Goal: Task Accomplishment & Management: Use online tool/utility

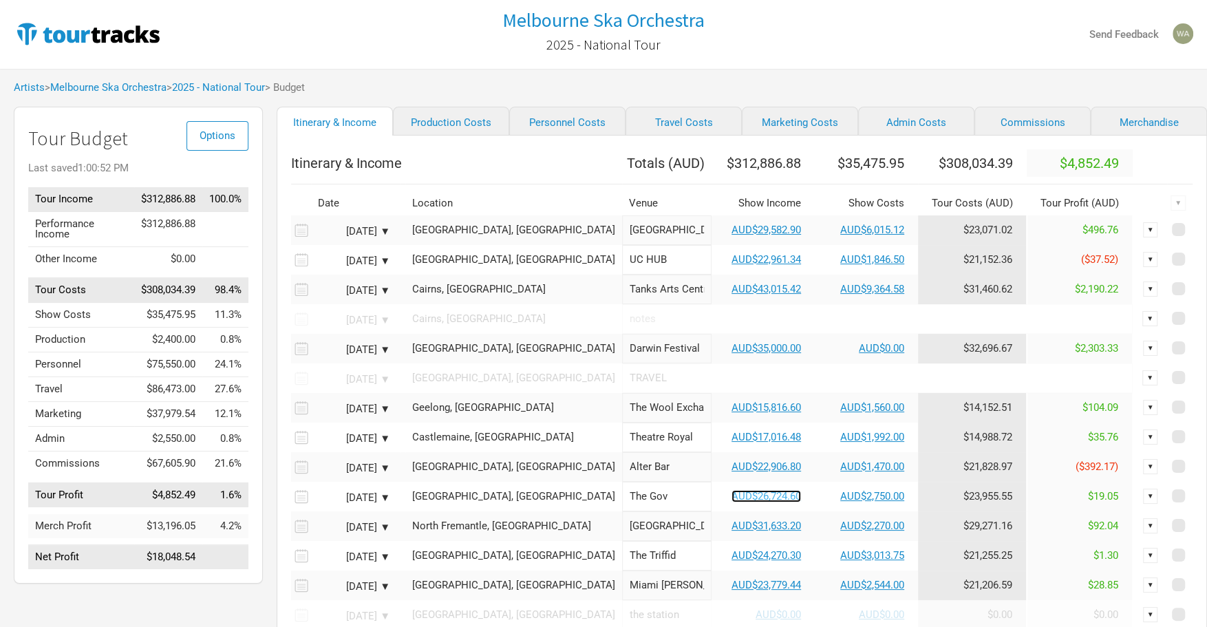
click at [732, 502] on link "AUD$26,724.60" at bounding box center [767, 496] width 70 height 12
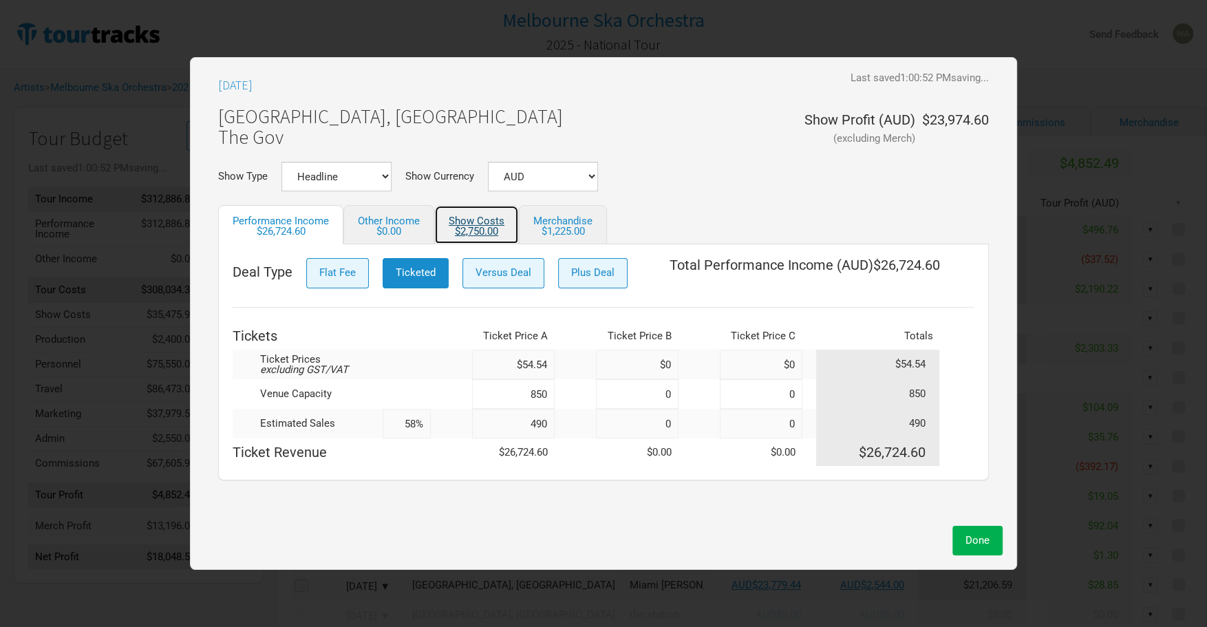
click at [482, 222] on link "Show Costs $2,750.00" at bounding box center [476, 224] width 85 height 39
select select "Show Tickets"
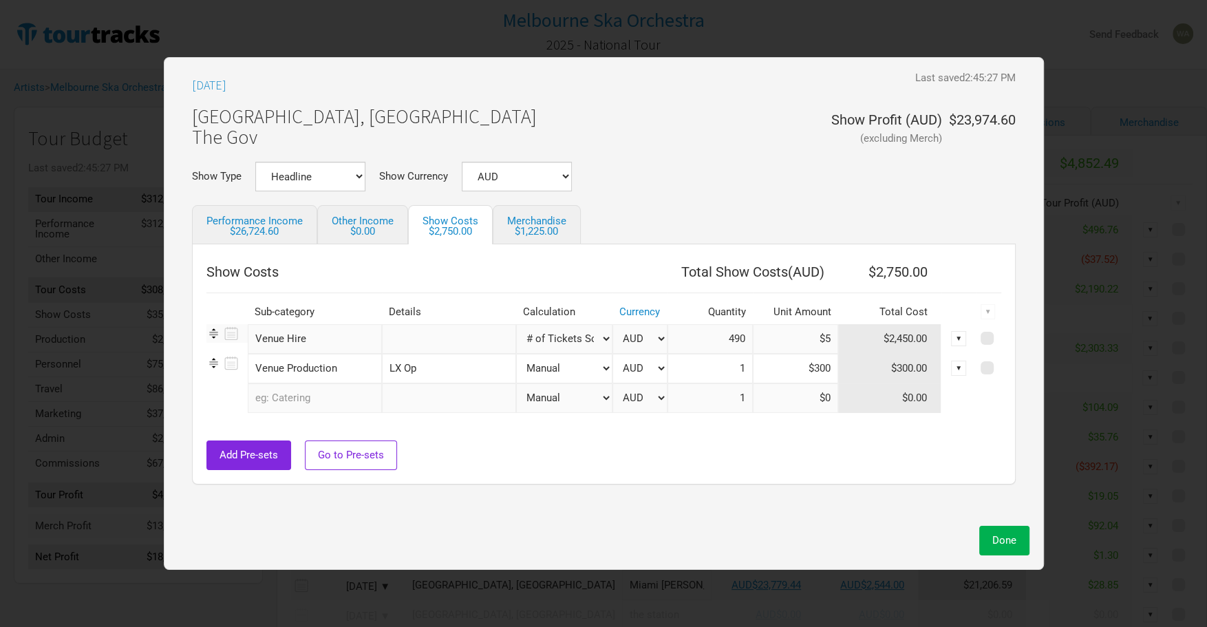
drag, startPoint x: 823, startPoint y: 372, endPoint x: 777, endPoint y: 373, distance: 46.1
click at [777, 373] on input "$300" at bounding box center [795, 369] width 85 height 30
type input "$350"
click at [251, 236] on div "$26,724.60" at bounding box center [254, 231] width 96 height 10
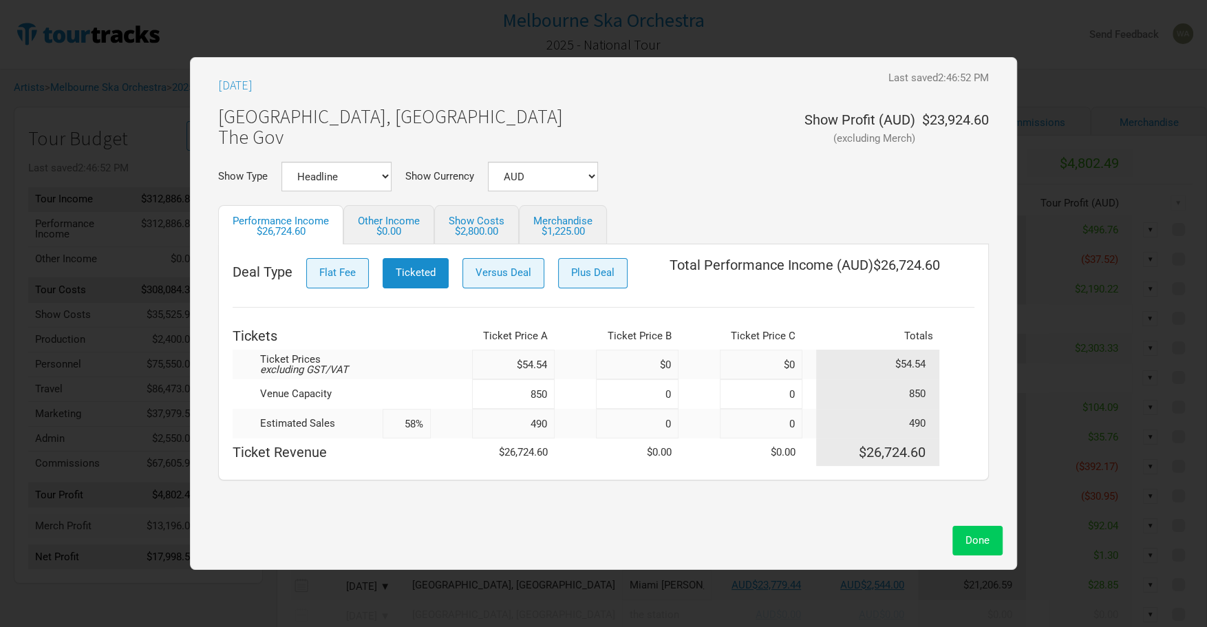
click at [964, 542] on button "Done" at bounding box center [978, 541] width 50 height 30
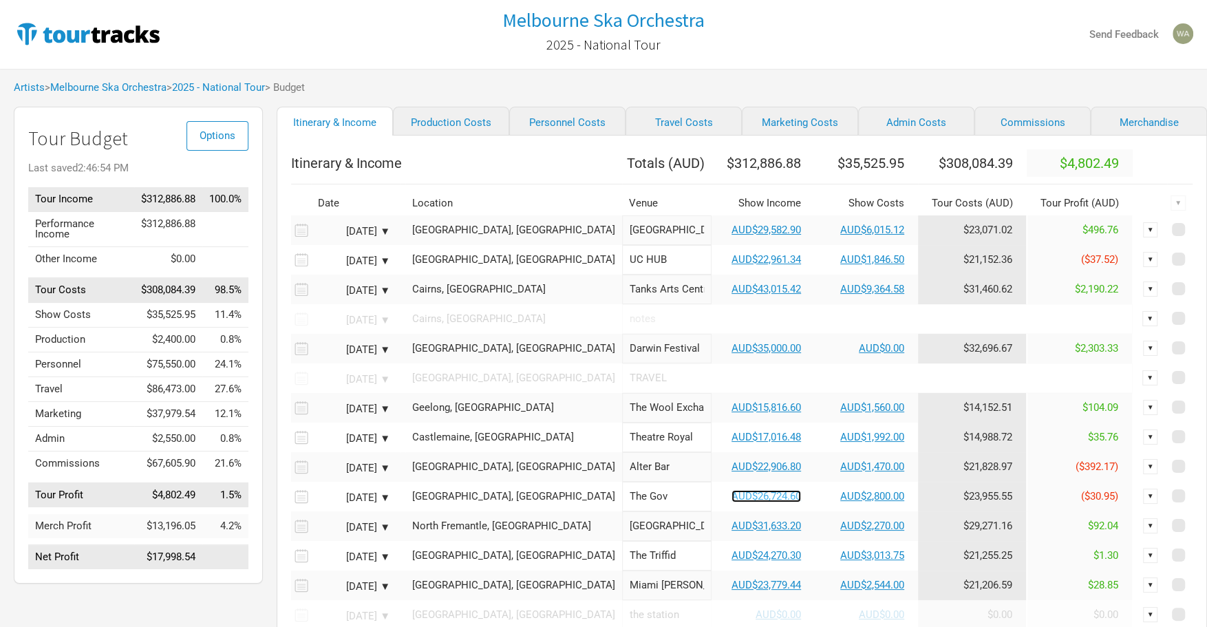
click at [732, 502] on link "AUD$26,724.60" at bounding box center [767, 496] width 70 height 12
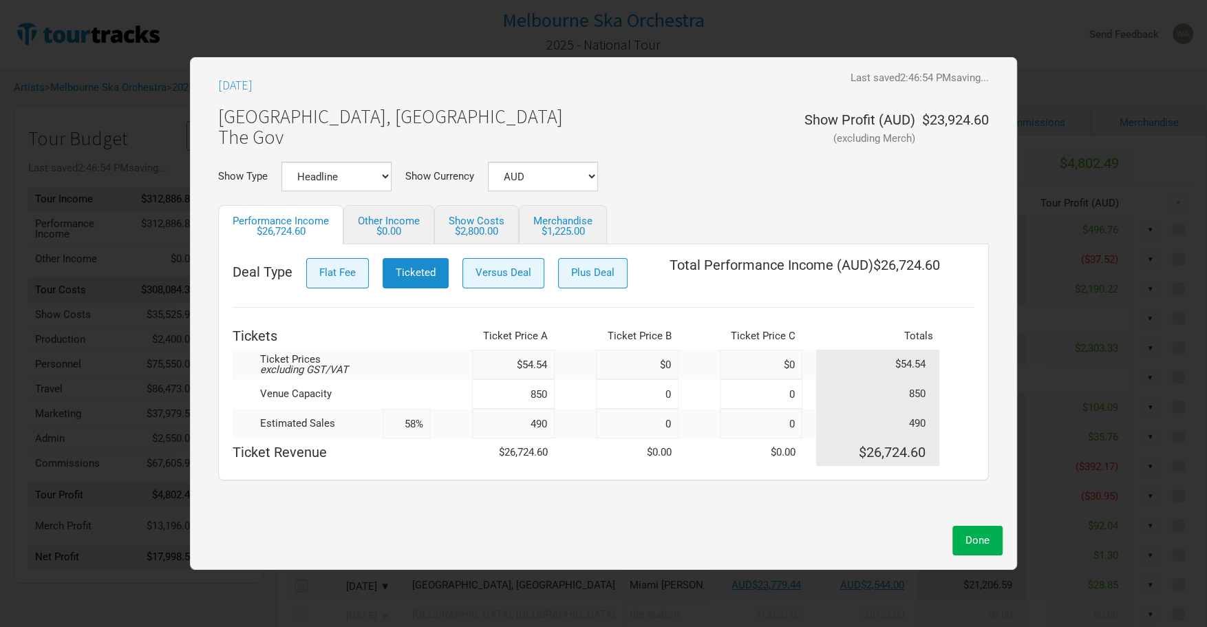
click at [549, 430] on input "490" at bounding box center [513, 424] width 83 height 30
type input "491"
click at [476, 233] on div "$2,805.00" at bounding box center [477, 231] width 56 height 10
select select "Show Tickets"
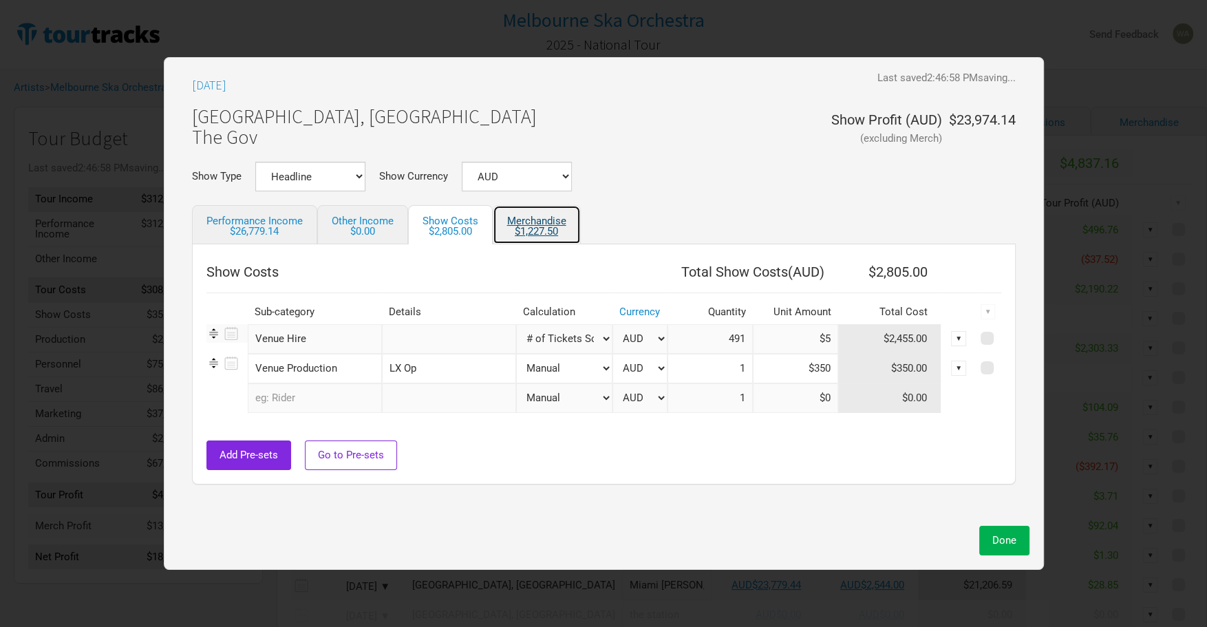
click at [552, 228] on div "$1,227.50" at bounding box center [536, 231] width 59 height 10
select select "% of Gross Show Merch"
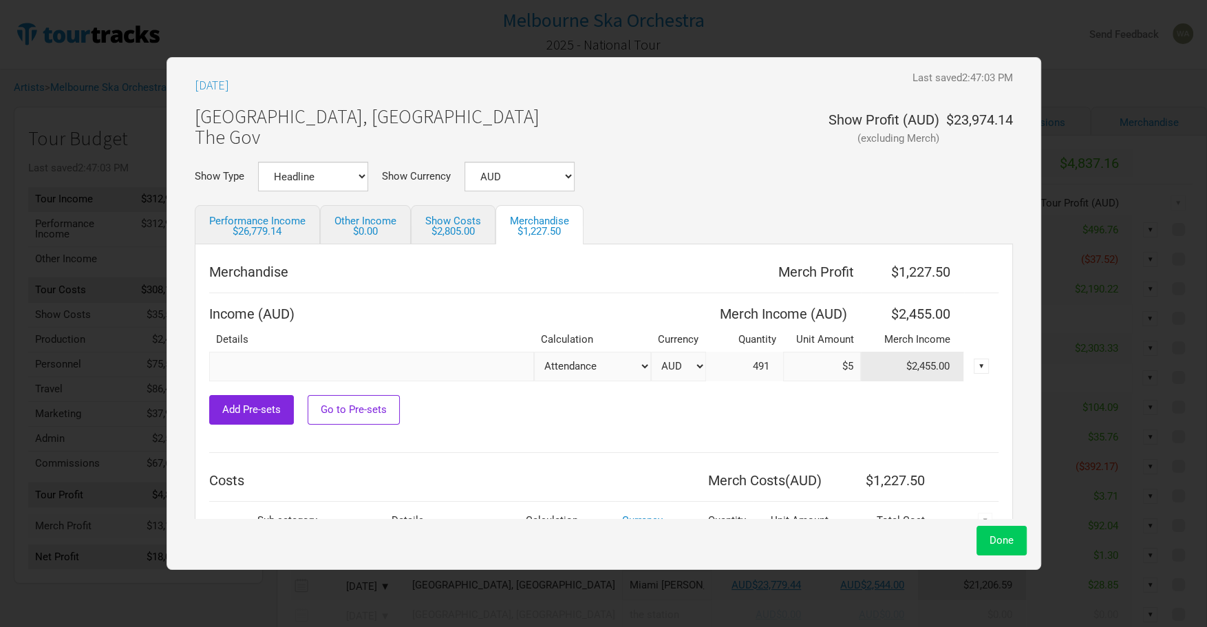
click at [1003, 548] on button "Done" at bounding box center [1002, 541] width 50 height 30
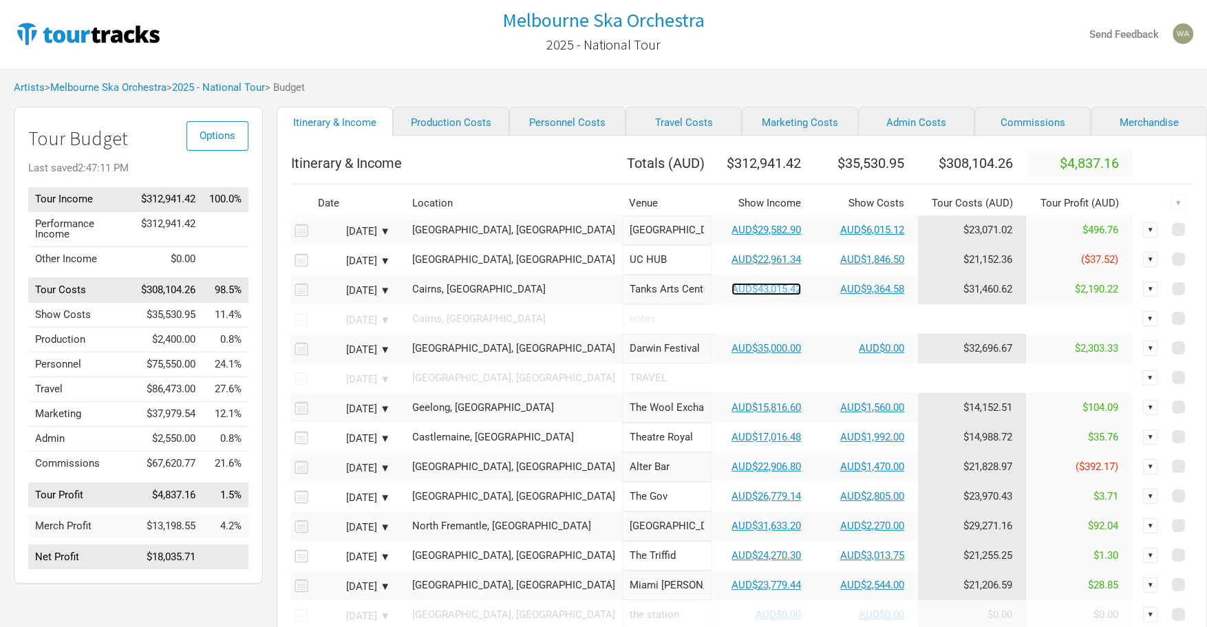
click at [732, 295] on link "AUD$43,015.42" at bounding box center [767, 289] width 70 height 12
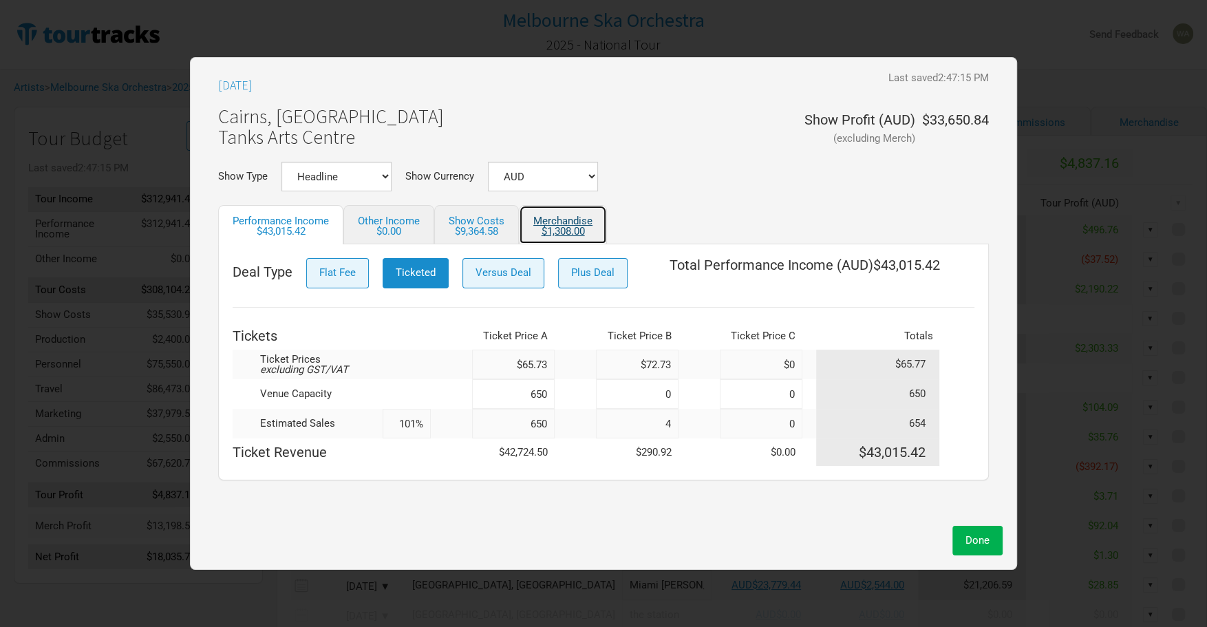
click at [569, 229] on div "$1,308.00" at bounding box center [562, 231] width 59 height 10
select select "% of Gross Show Merch"
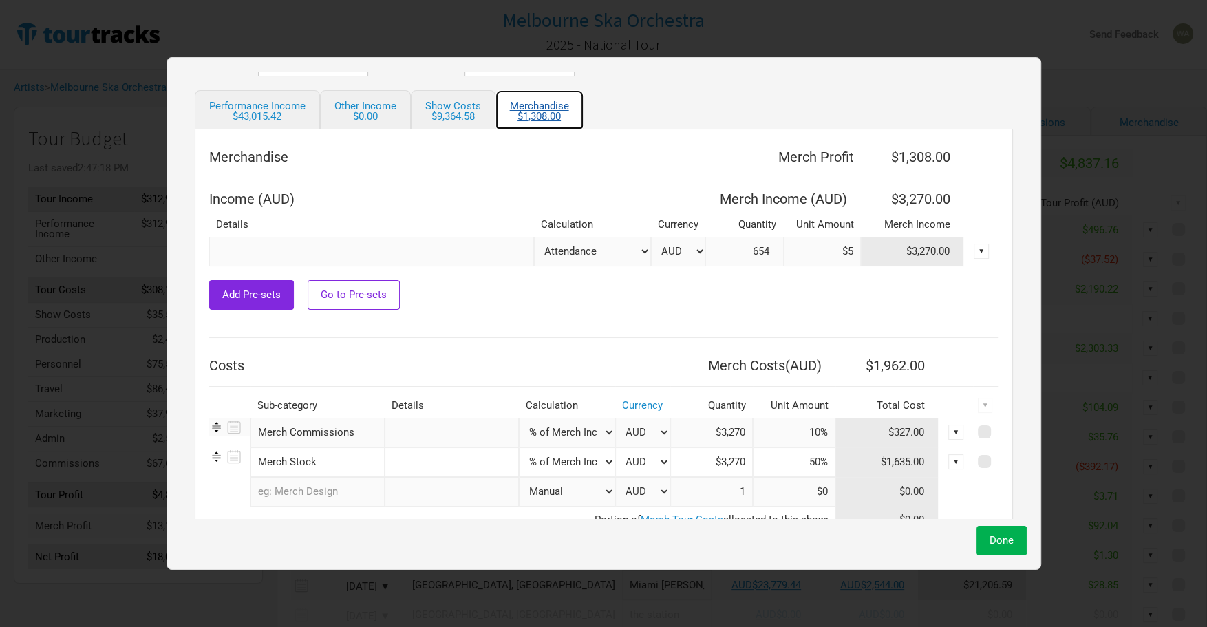
scroll to position [116, 0]
drag, startPoint x: 807, startPoint y: 430, endPoint x: 788, endPoint y: 429, distance: 18.6
click at [788, 429] on input "10%" at bounding box center [794, 432] width 83 height 30
click at [589, 430] on select "Manual # of Tickets Sold % of Merch Income" at bounding box center [567, 432] width 96 height 30
select select "Manual"
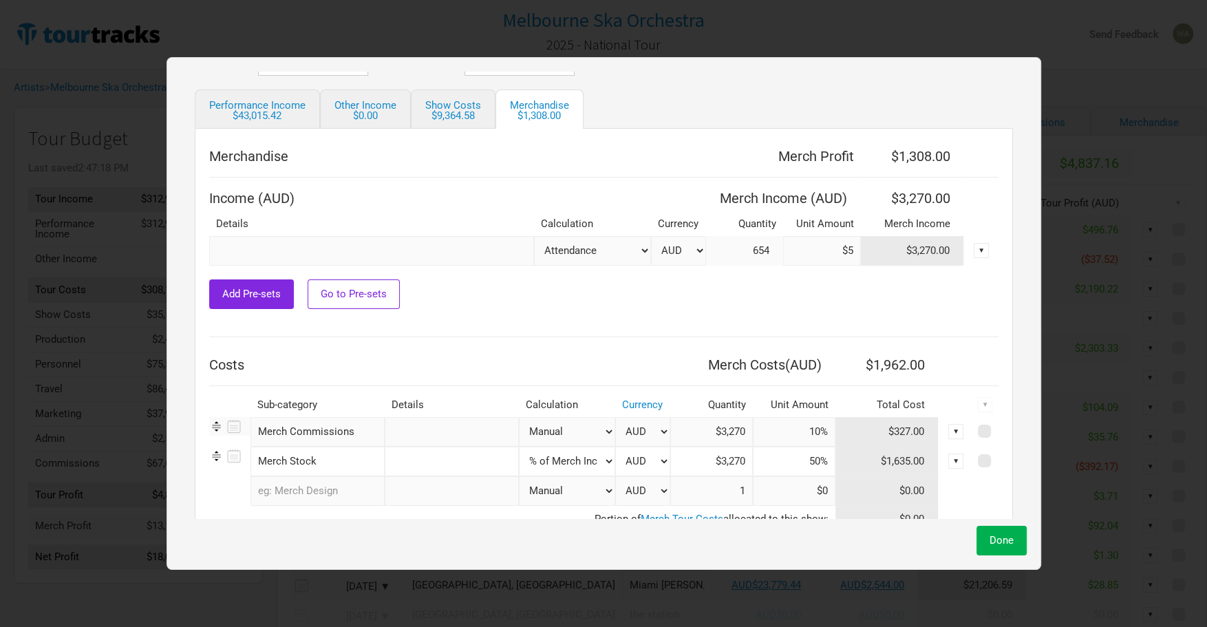
type input "1"
drag, startPoint x: 819, startPoint y: 429, endPoint x: 768, endPoint y: 427, distance: 51.0
click at [768, 427] on input "$10" at bounding box center [794, 432] width 83 height 30
type input "$110"
click at [651, 345] on td at bounding box center [603, 344] width 789 height 14
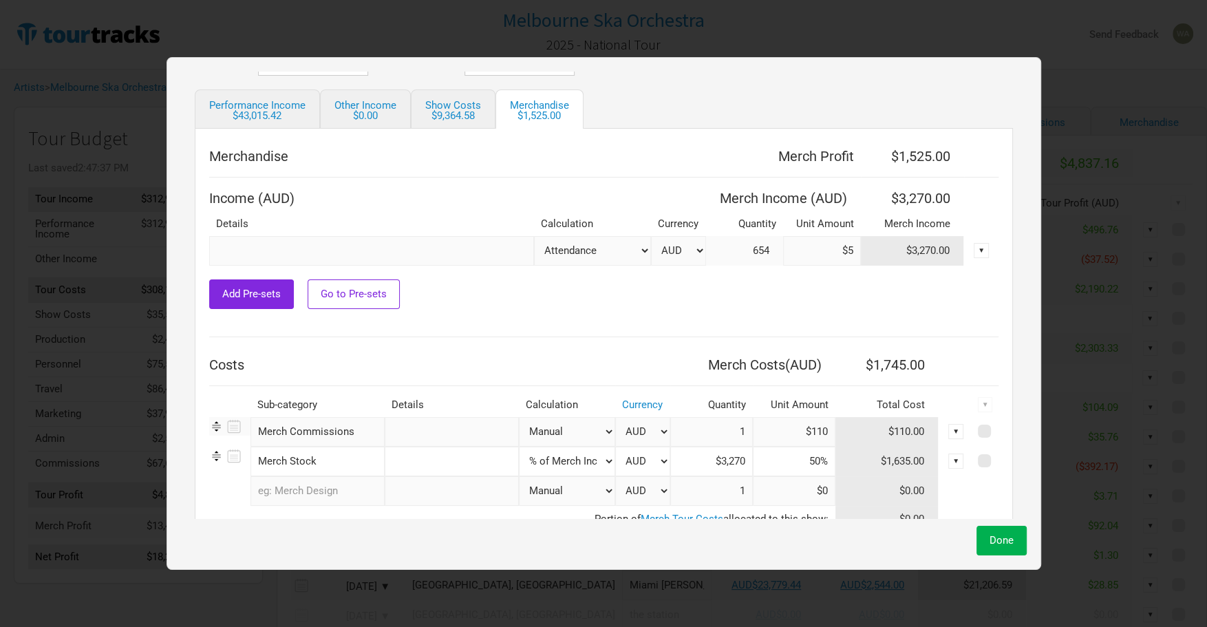
drag, startPoint x: 806, startPoint y: 460, endPoint x: 781, endPoint y: 460, distance: 24.8
click at [781, 460] on input "50%" at bounding box center [794, 462] width 83 height 30
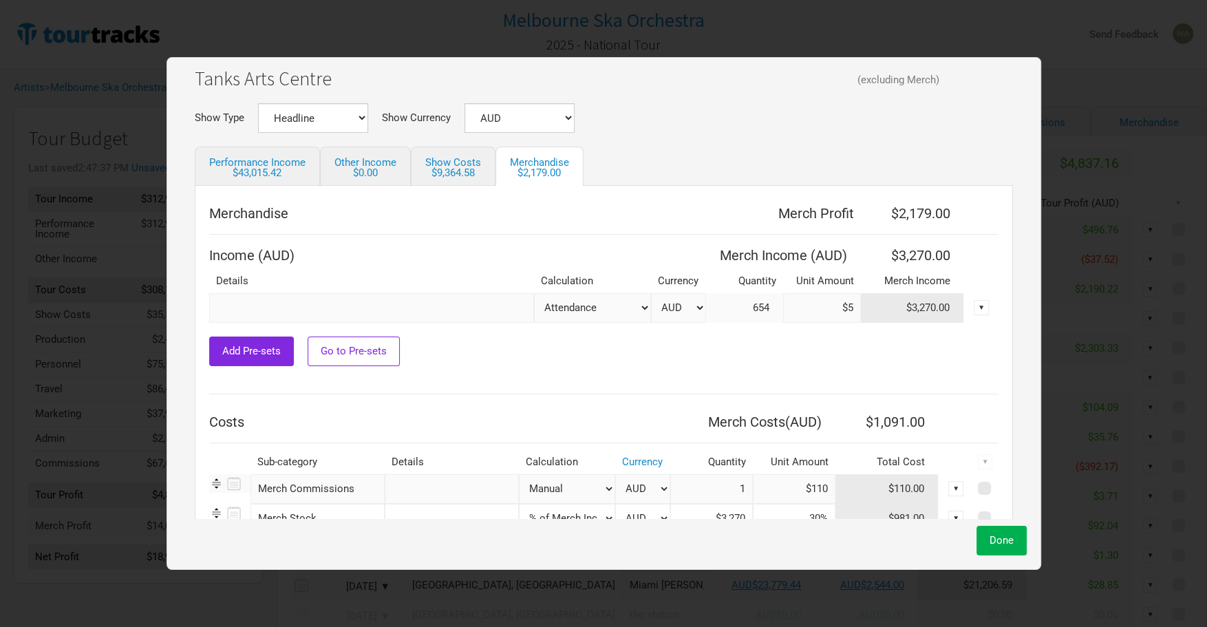
scroll to position [59, 0]
type input "30%"
click at [1000, 537] on span "Done" at bounding box center [1002, 540] width 24 height 12
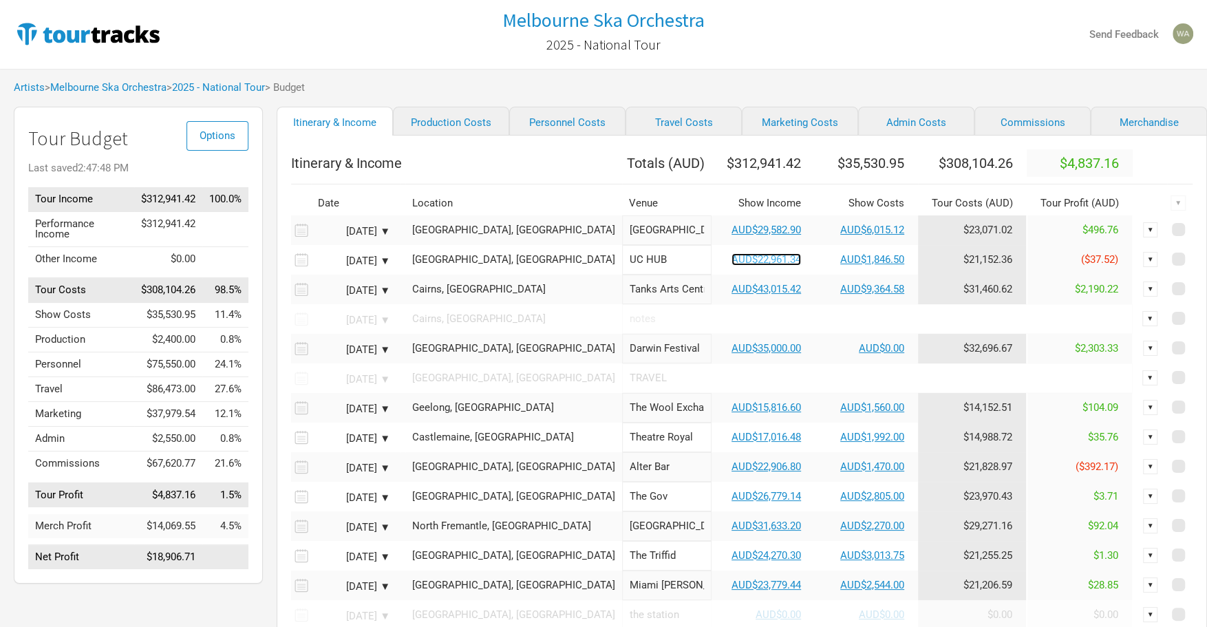
click at [732, 266] on link "AUD$22,961.34" at bounding box center [767, 259] width 70 height 12
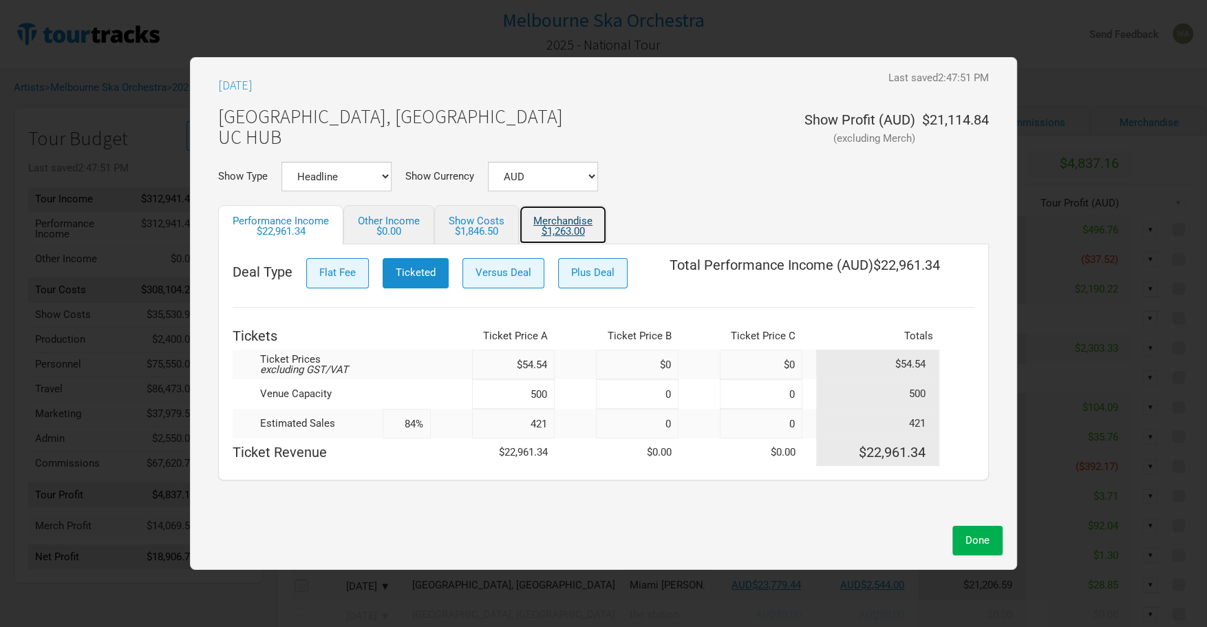
click at [567, 230] on div "$1,263.00" at bounding box center [562, 231] width 59 height 10
select select "% of Gross Show Merch"
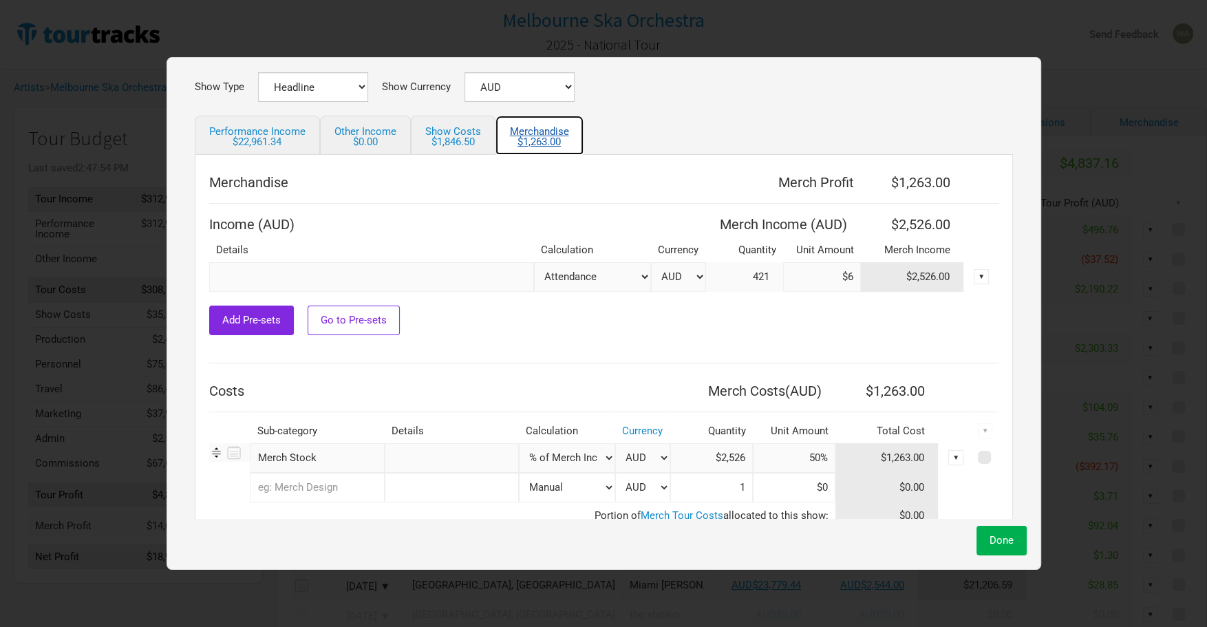
scroll to position [91, 0]
drag, startPoint x: 807, startPoint y: 458, endPoint x: 783, endPoint y: 458, distance: 24.1
click at [783, 458] on input "50%" at bounding box center [794, 457] width 83 height 30
type input "30%"
click at [992, 545] on span "Done" at bounding box center [1002, 540] width 24 height 12
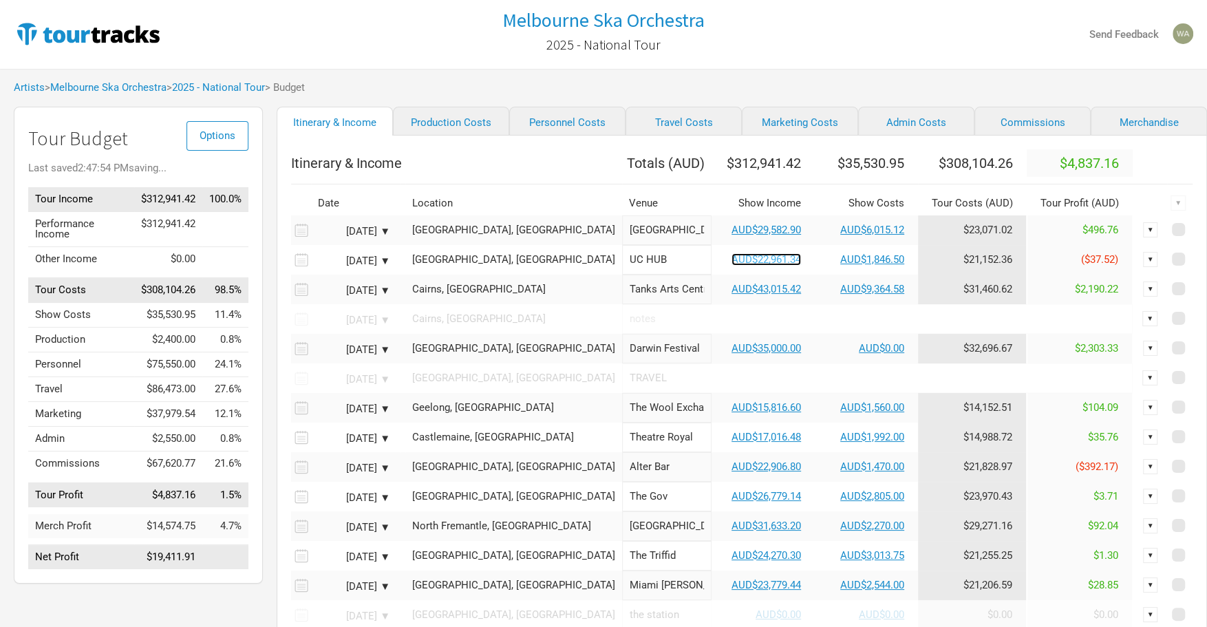
click at [733, 266] on link "AUD$22,961.34" at bounding box center [767, 259] width 70 height 12
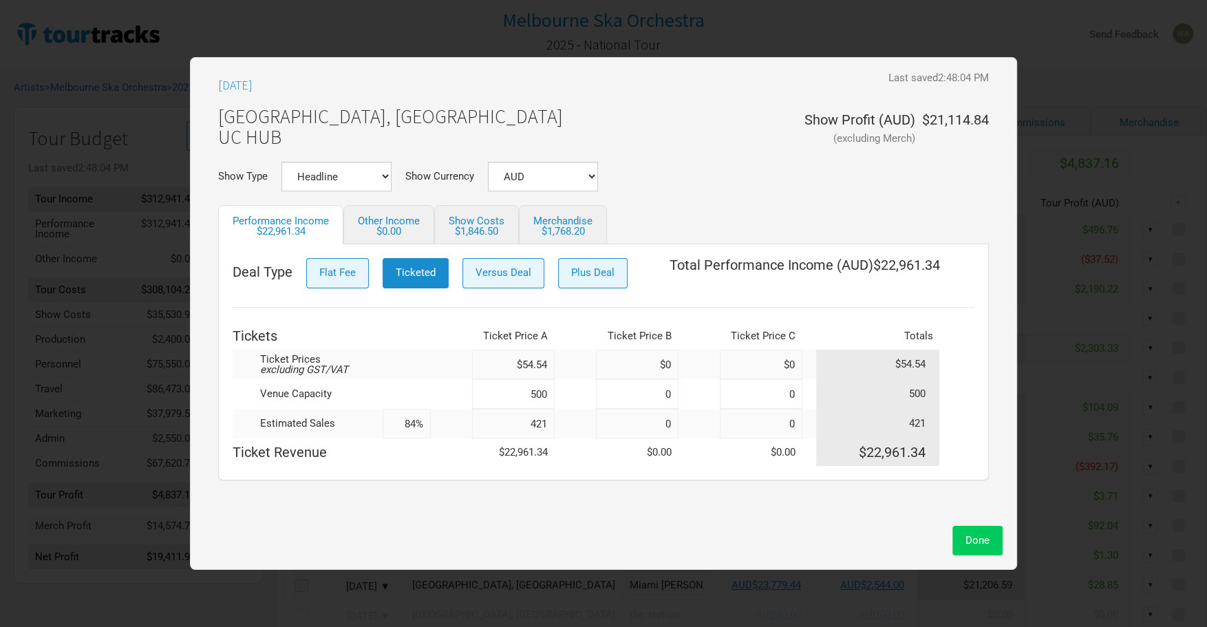
drag, startPoint x: 982, startPoint y: 545, endPoint x: 986, endPoint y: 539, distance: 7.4
click at [986, 539] on span "Done" at bounding box center [978, 540] width 24 height 12
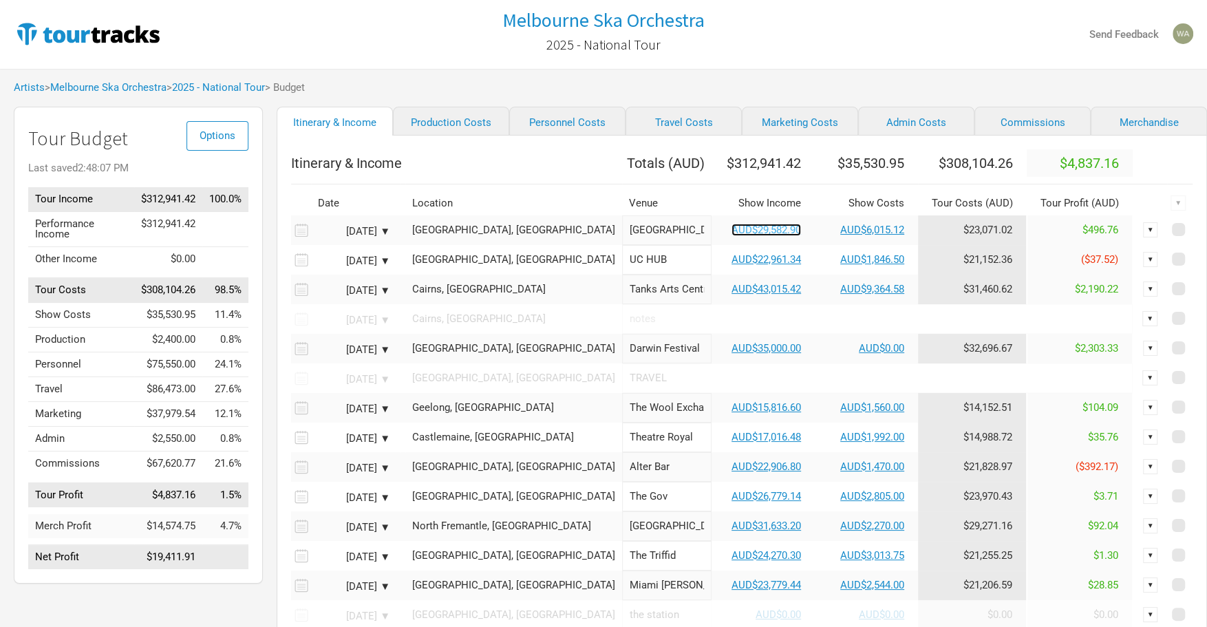
click at [736, 236] on link "AUD$29,582.90" at bounding box center [767, 230] width 70 height 12
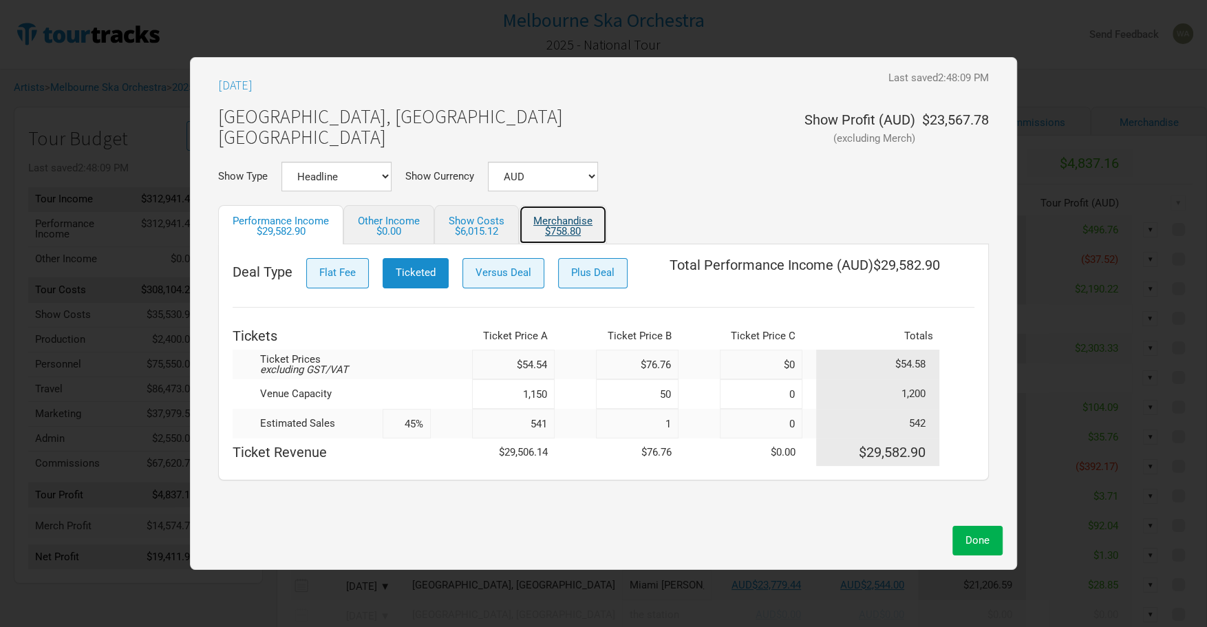
click at [577, 226] on div "$758.80" at bounding box center [562, 231] width 59 height 10
select select "% of Gross Show Merch"
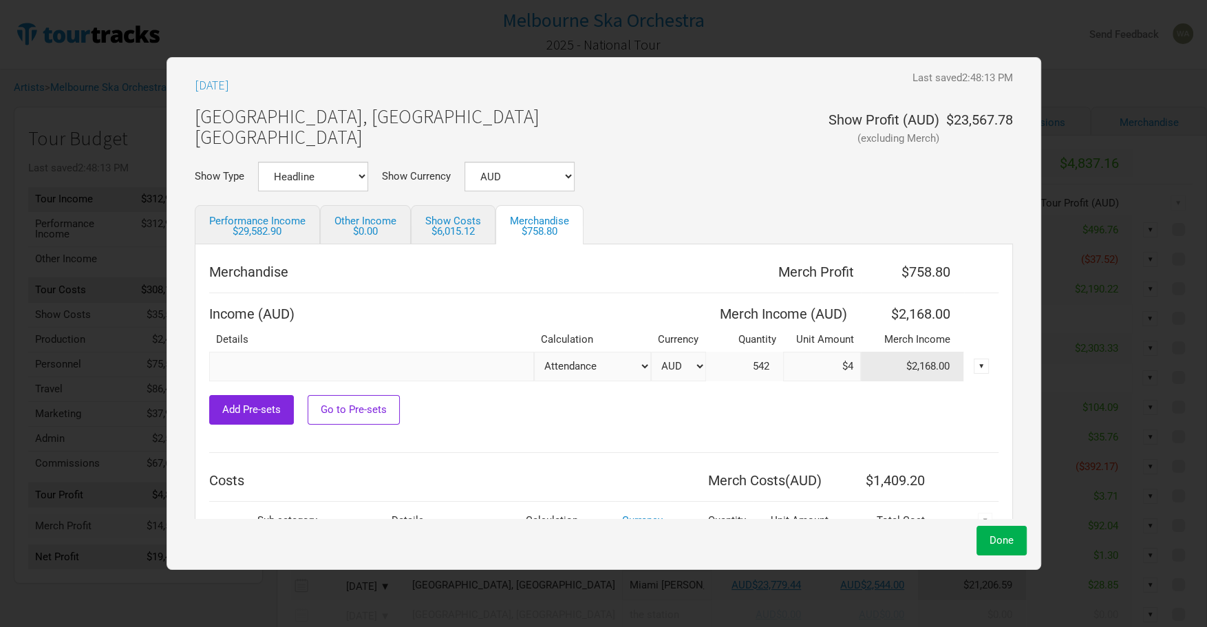
drag, startPoint x: 843, startPoint y: 367, endPoint x: 785, endPoint y: 363, distance: 58.6
click at [783, 364] on input "$4" at bounding box center [822, 367] width 78 height 30
type input "$8"
type input "$4,336"
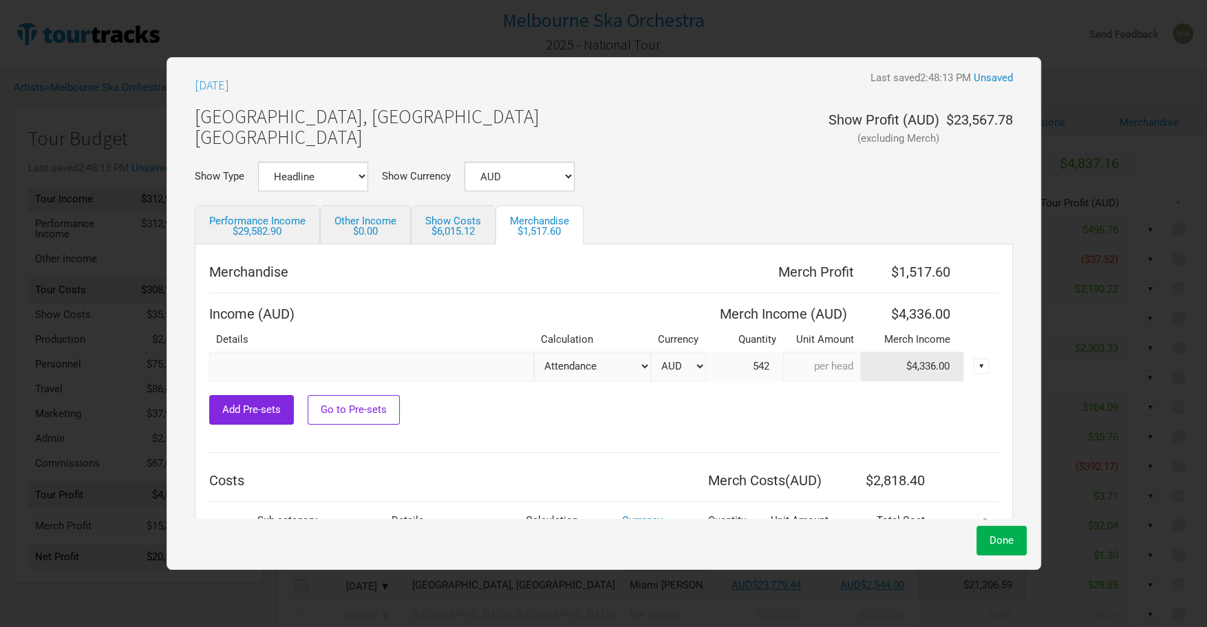
type input "$0"
type input "$7"
type input "$3,794"
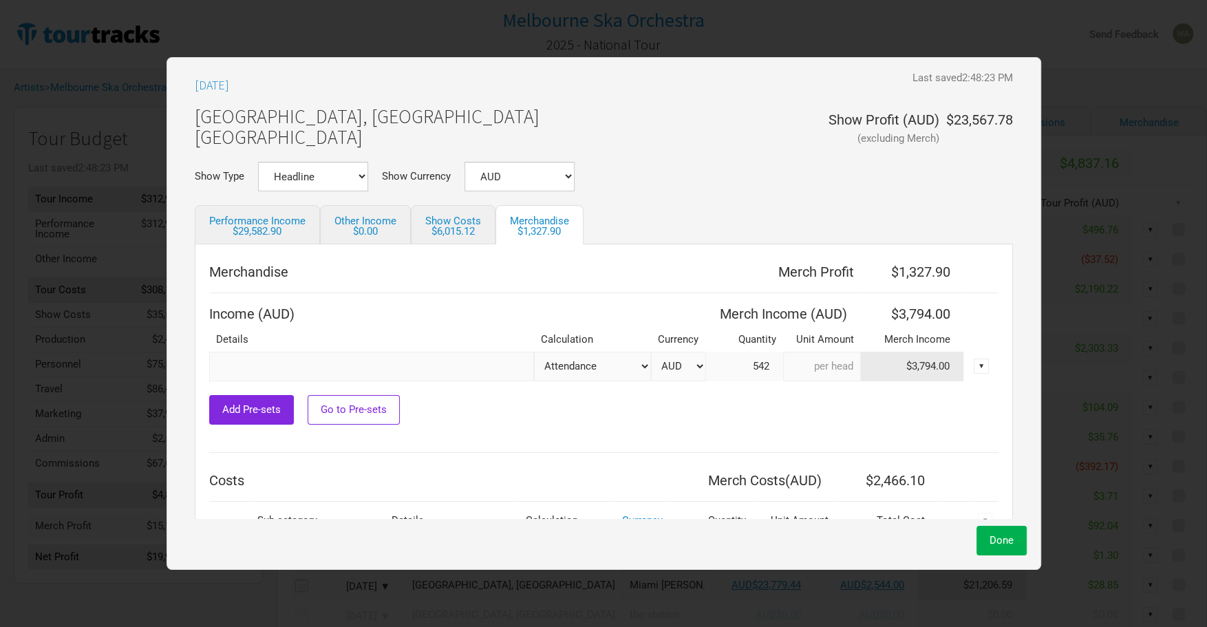
type input "$0"
type input "$6.5"
type input "$3,252"
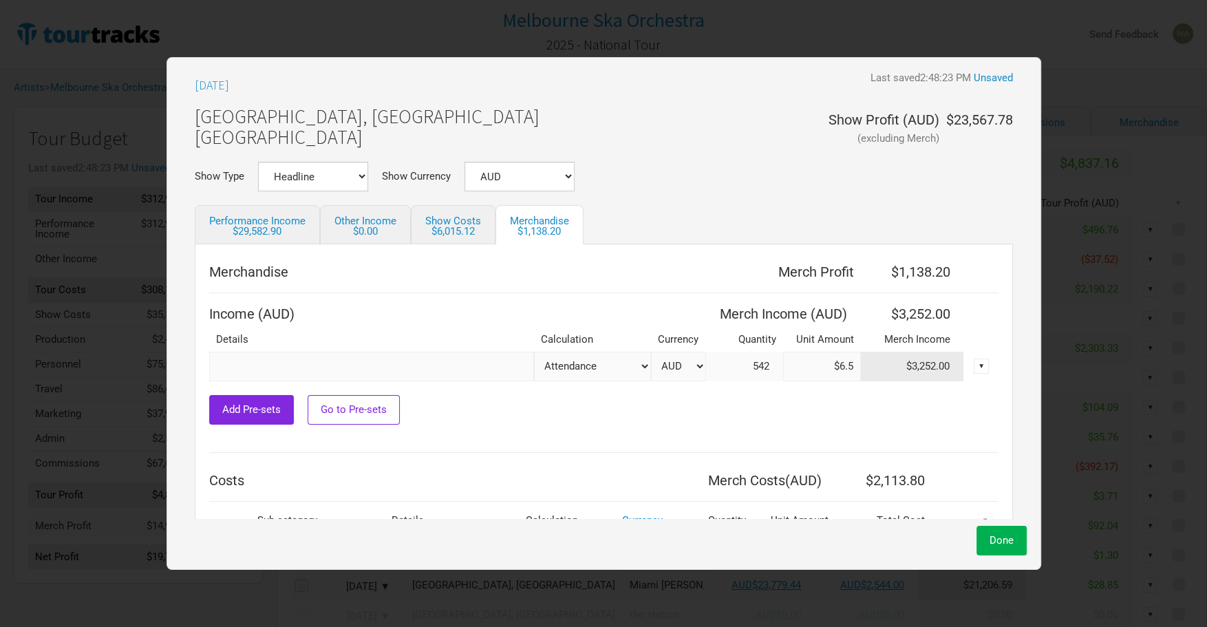
type input "$3,523"
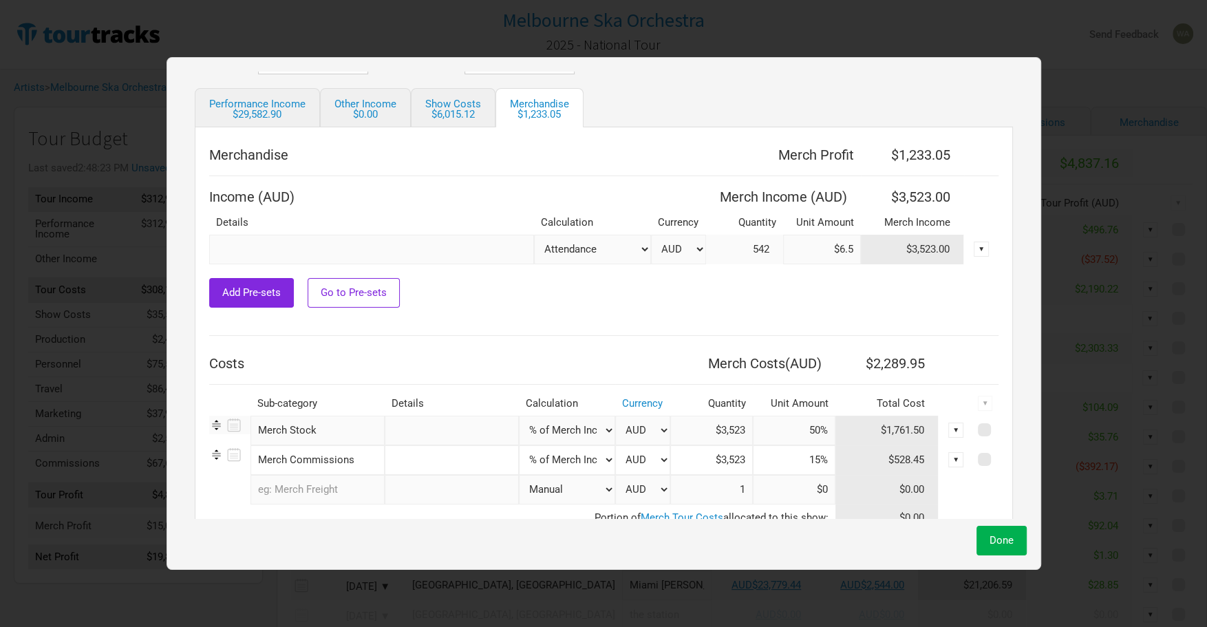
scroll to position [129, 0]
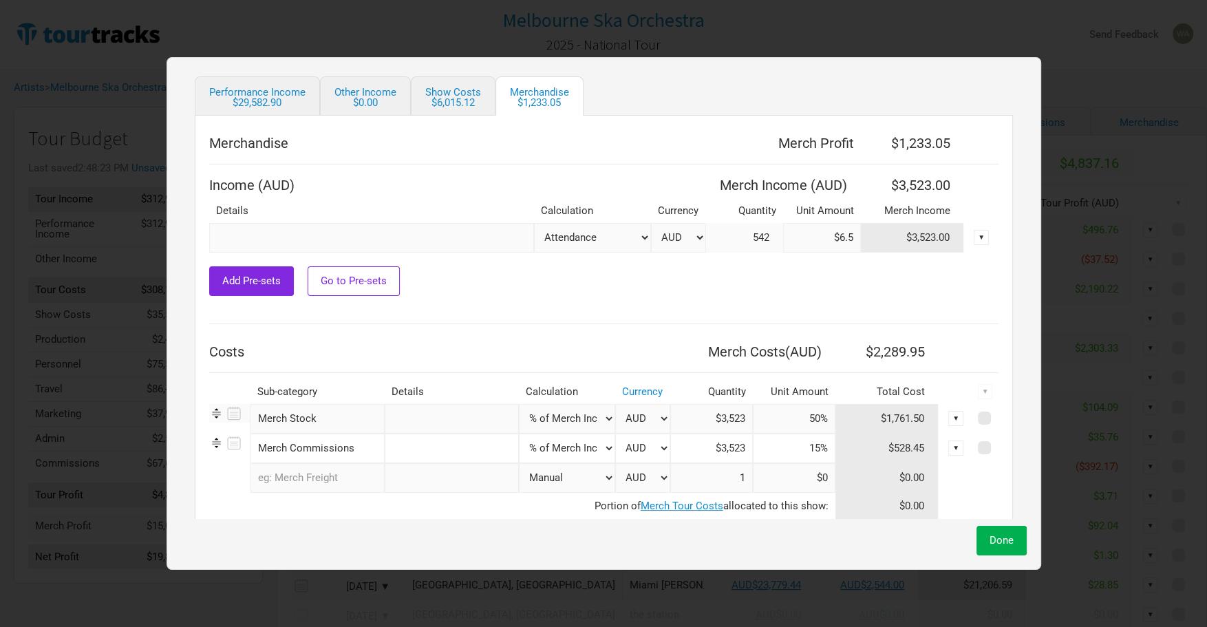
type input "$6.5"
drag, startPoint x: 809, startPoint y: 415, endPoint x: 780, endPoint y: 414, distance: 28.9
click at [780, 414] on input "50%" at bounding box center [794, 419] width 83 height 30
type input "30%"
click at [948, 449] on div "▼" at bounding box center [955, 448] width 15 height 15
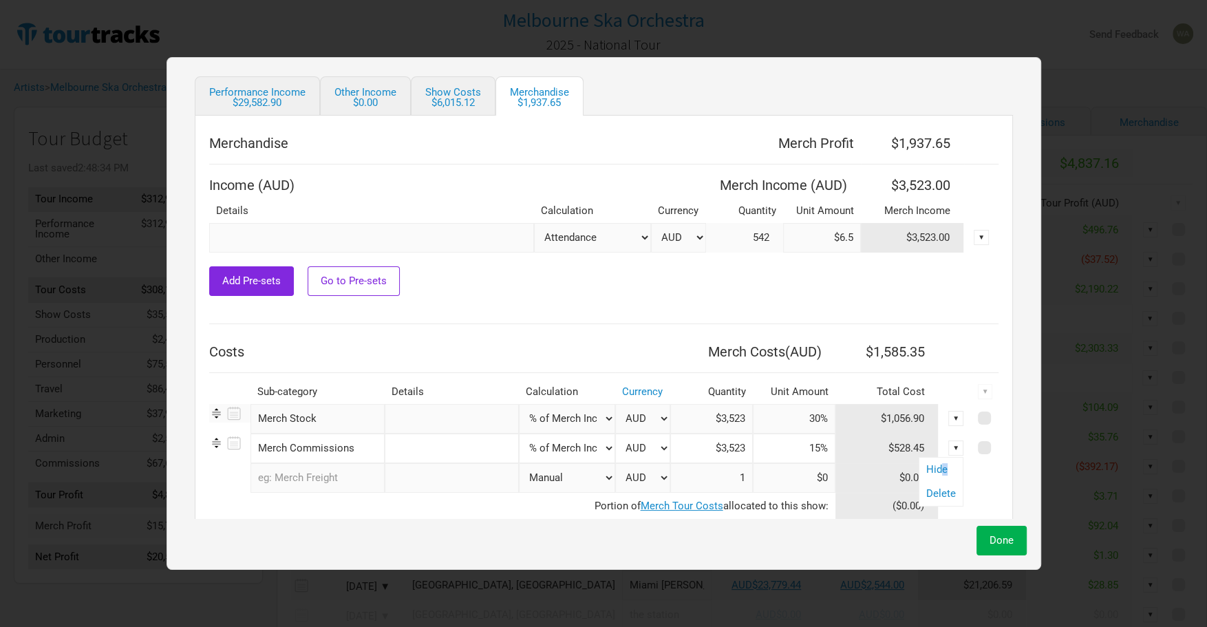
click at [933, 467] on link "Hide" at bounding box center [941, 470] width 30 height 10
click at [1003, 539] on button "Done" at bounding box center [1002, 541] width 50 height 30
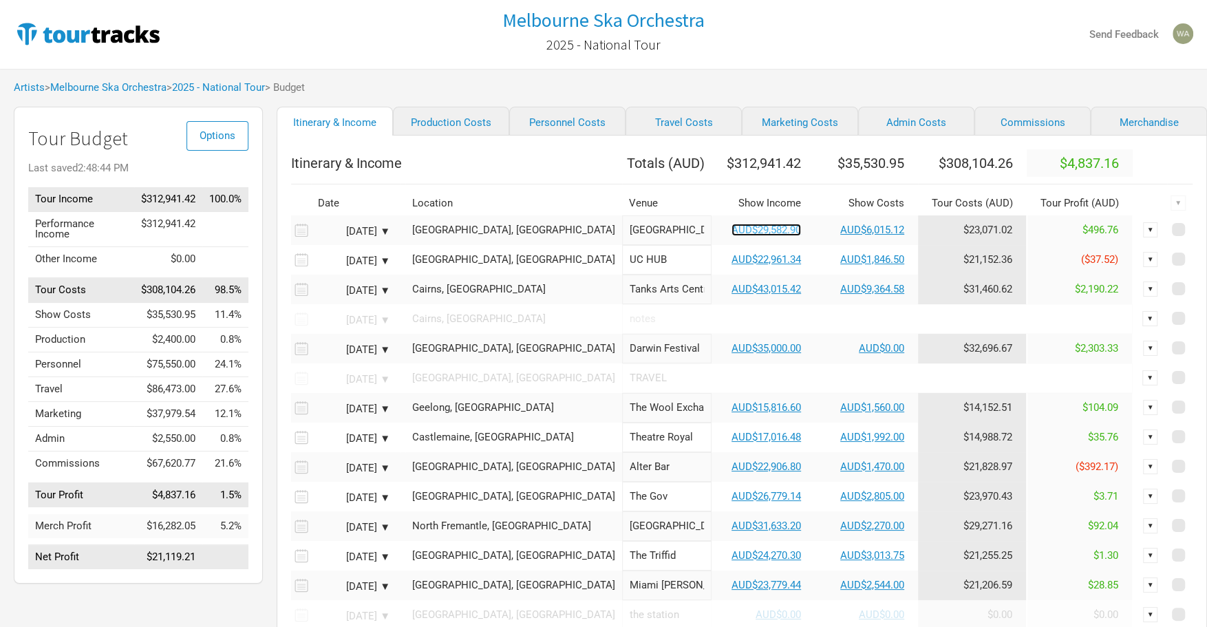
click at [734, 236] on link "AUD$29,582.90" at bounding box center [767, 230] width 70 height 12
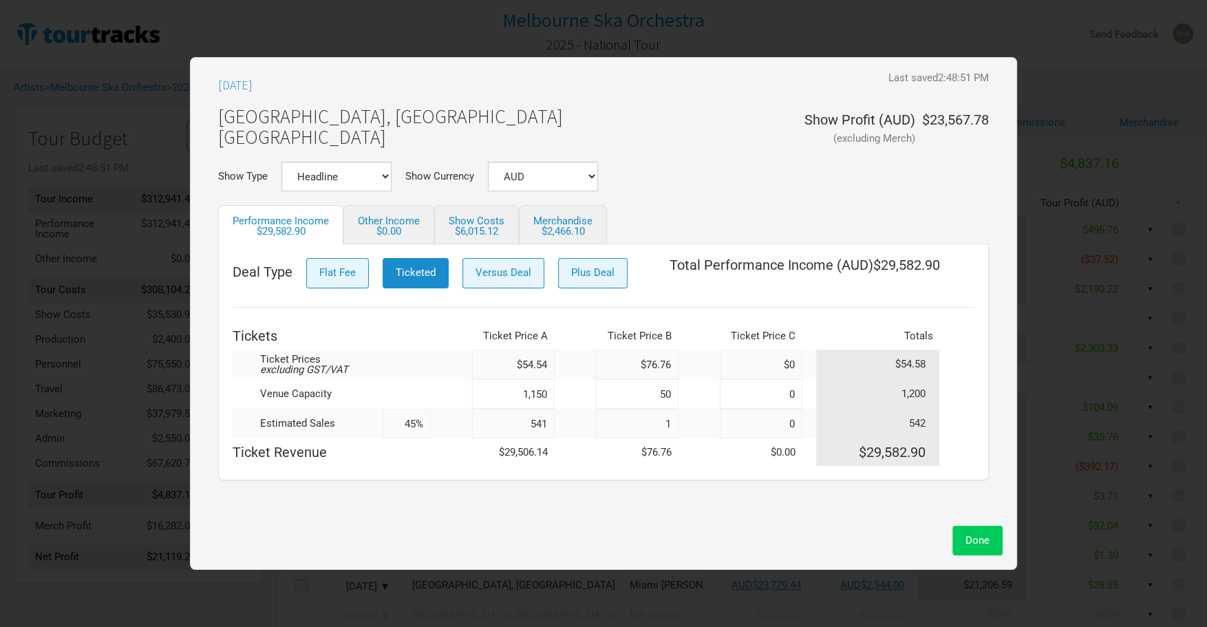
click at [967, 544] on span "Done" at bounding box center [978, 540] width 24 height 12
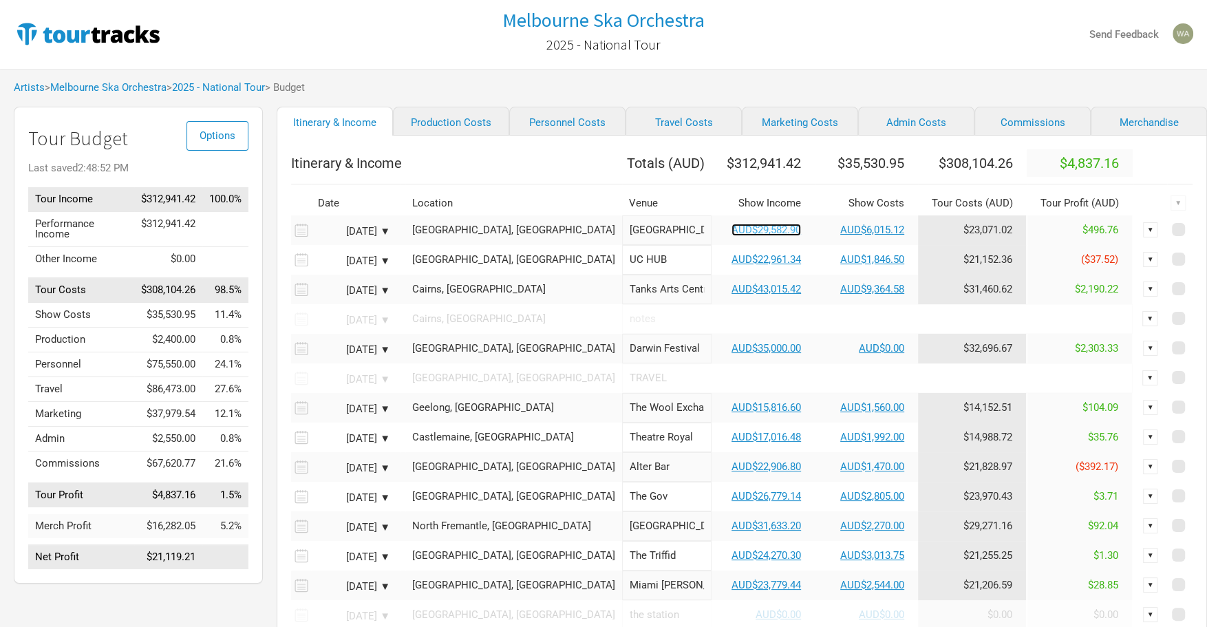
click at [732, 236] on link "AUD$29,582.90" at bounding box center [767, 230] width 70 height 12
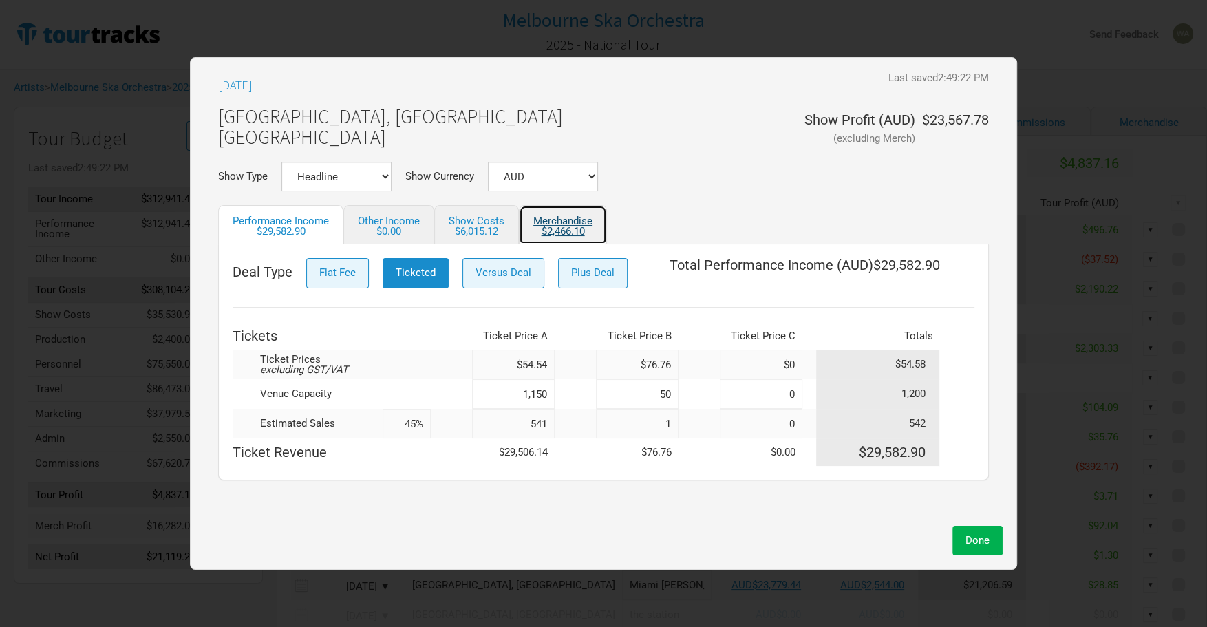
click at [558, 217] on link "Merchandise $2,466.10" at bounding box center [563, 224] width 88 height 39
select select "% of Gross Show Merch"
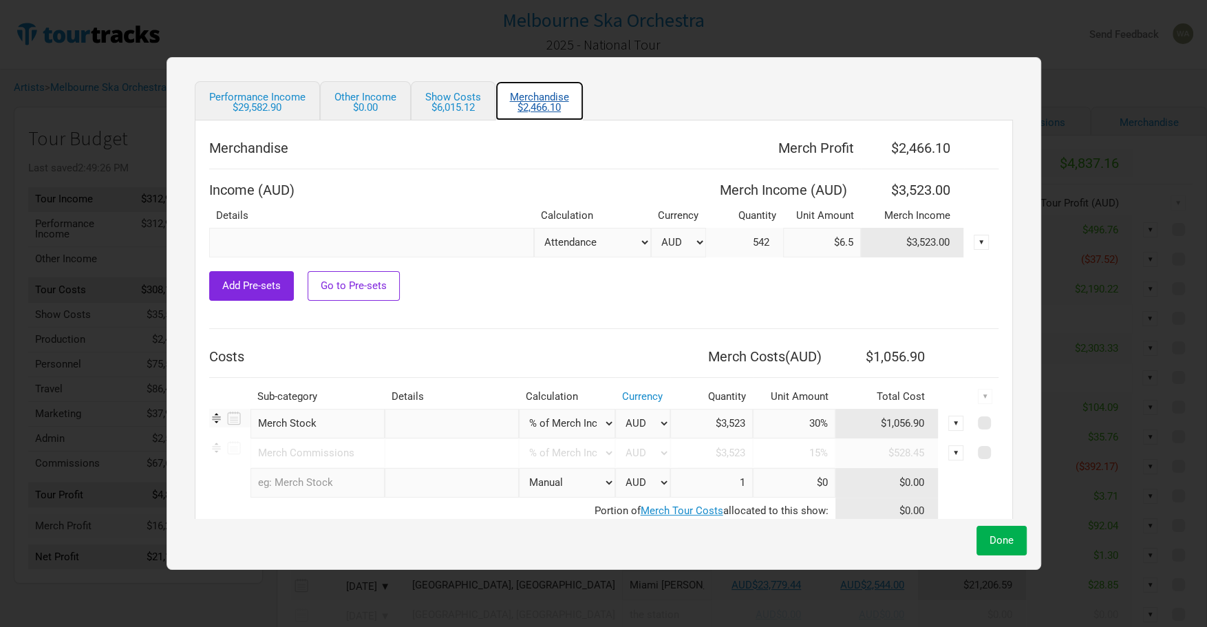
scroll to position [162, 0]
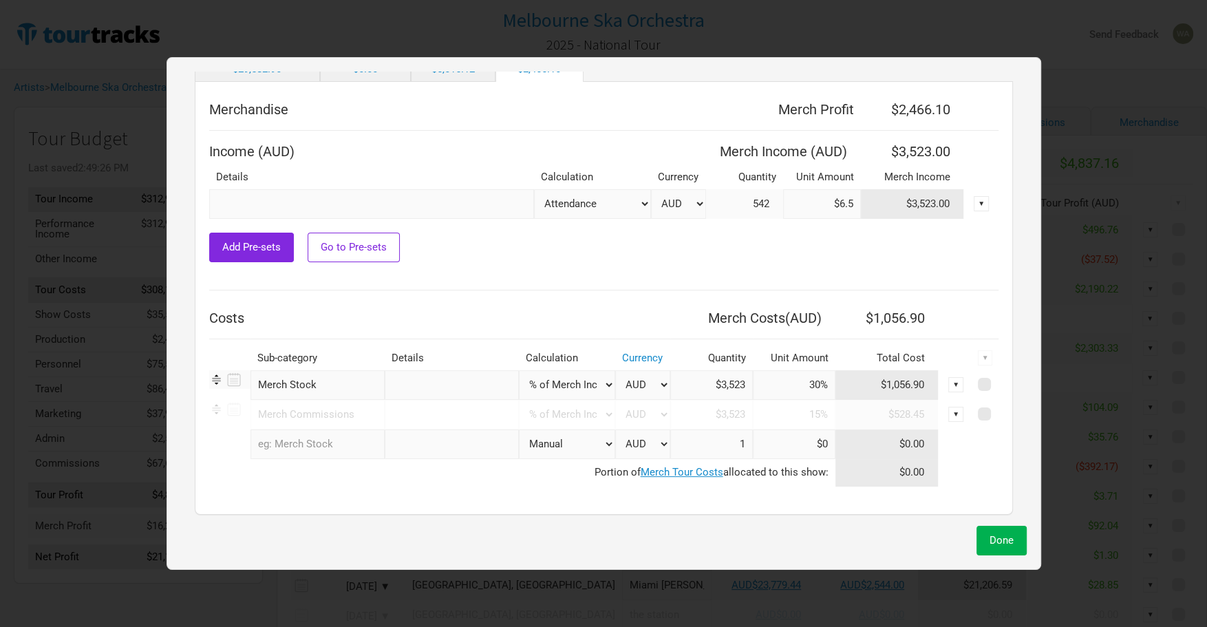
click at [728, 384] on tr "Merch Stock 1 selection Manual # of Tickets Sold % of Merch Income AUD $3,523 3…" at bounding box center [603, 385] width 789 height 30
type input "40%"
click at [769, 320] on th "Merch Costs ( AUD )" at bounding box center [752, 318] width 165 height 28
click at [991, 544] on span "Done" at bounding box center [1002, 540] width 24 height 12
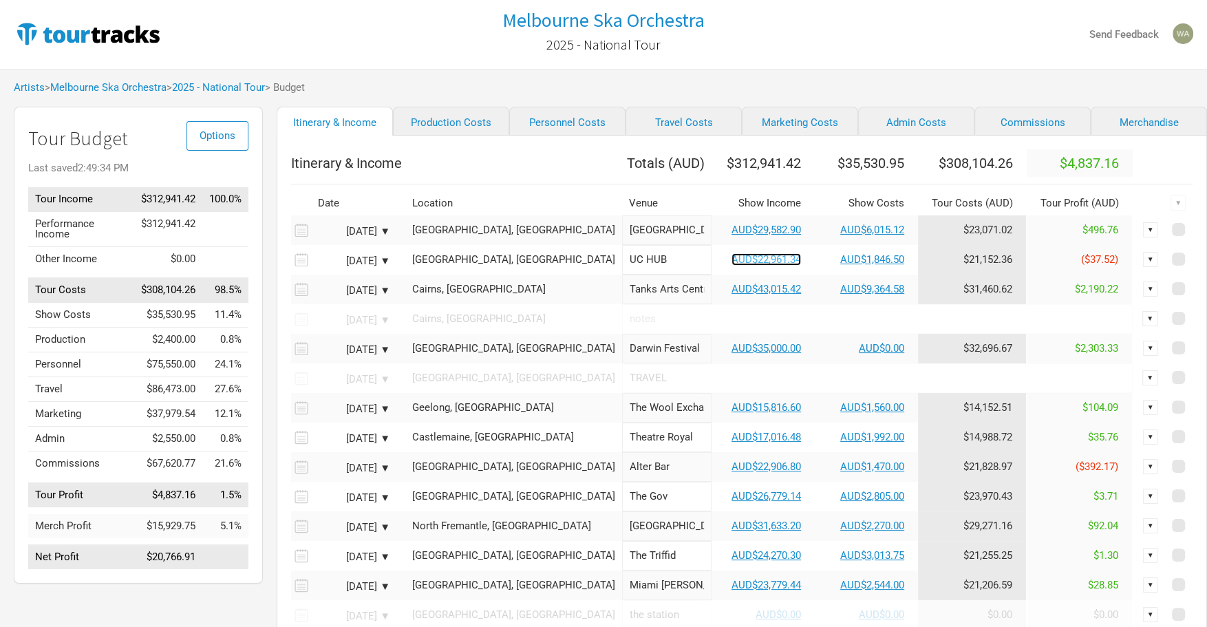
click at [732, 266] on link "AUD$22,961.34" at bounding box center [767, 259] width 70 height 12
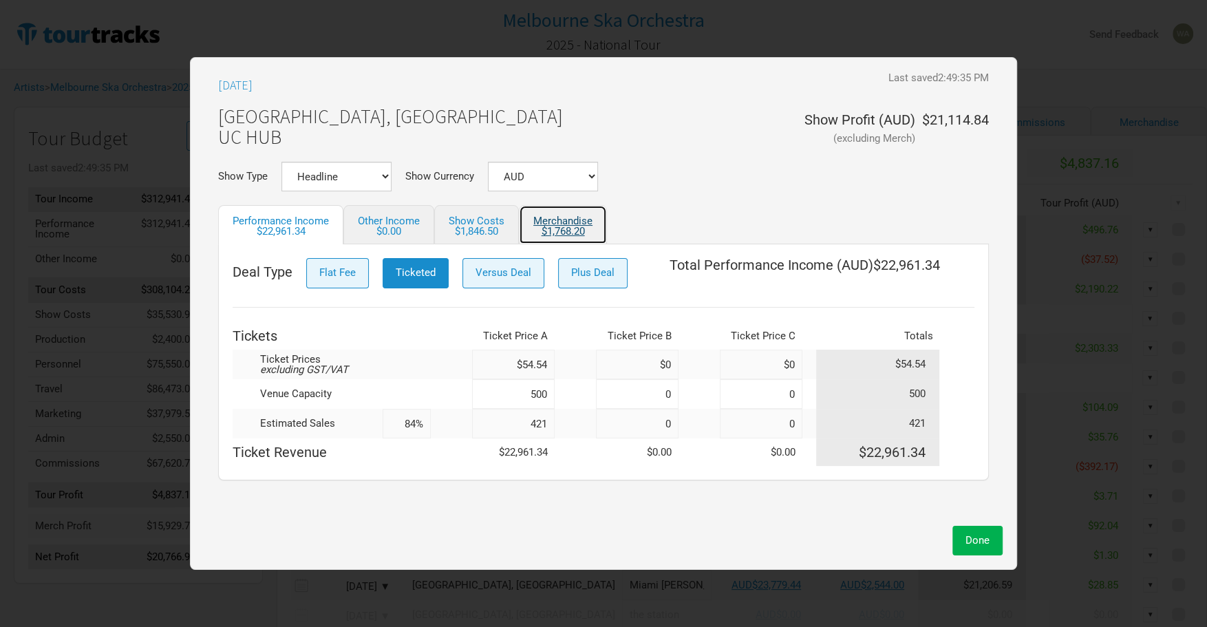
click at [553, 222] on link "Merchandise $1,768.20" at bounding box center [563, 224] width 88 height 39
select select "% of Gross Show Merch"
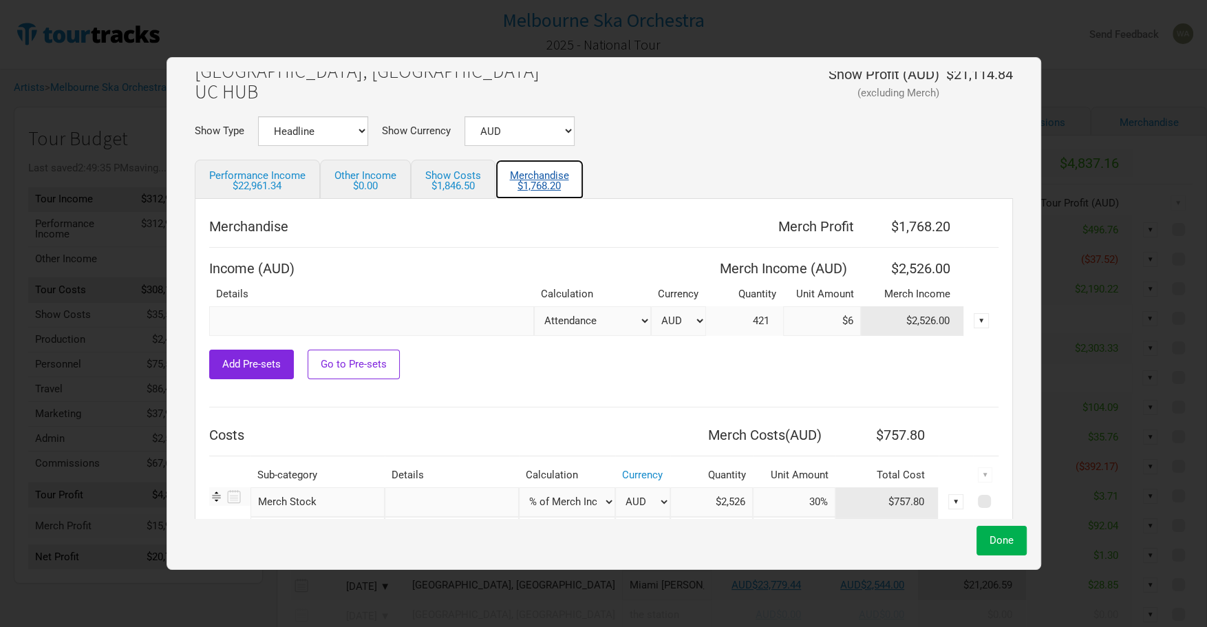
scroll to position [61, 0]
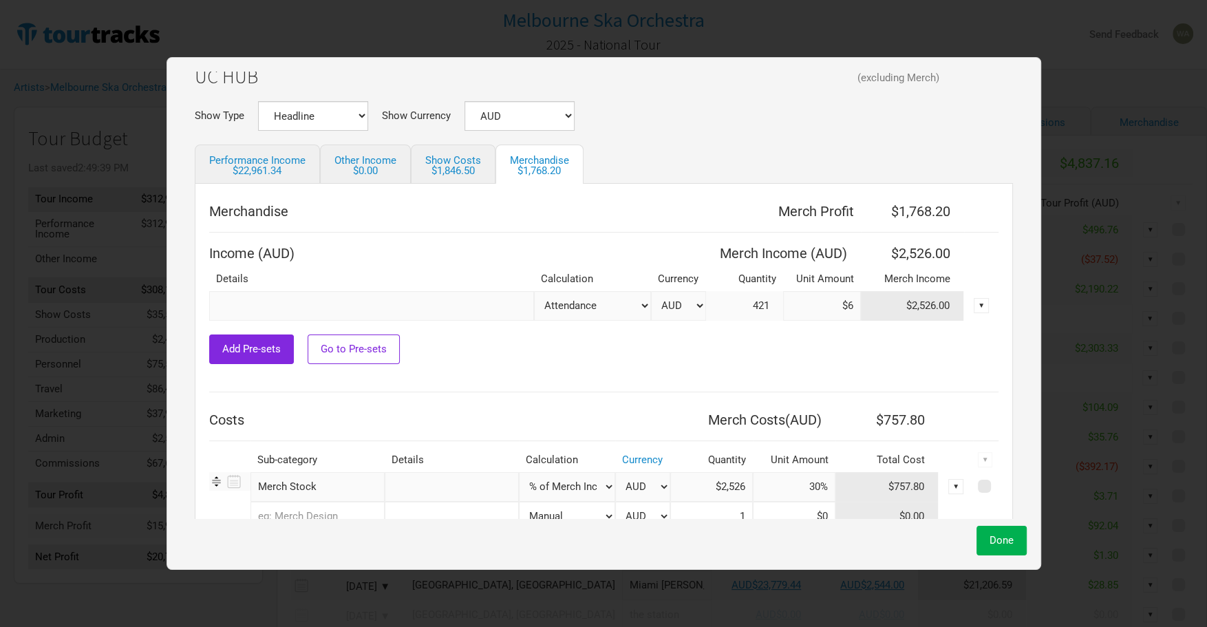
click at [836, 305] on input "$6" at bounding box center [822, 306] width 78 height 30
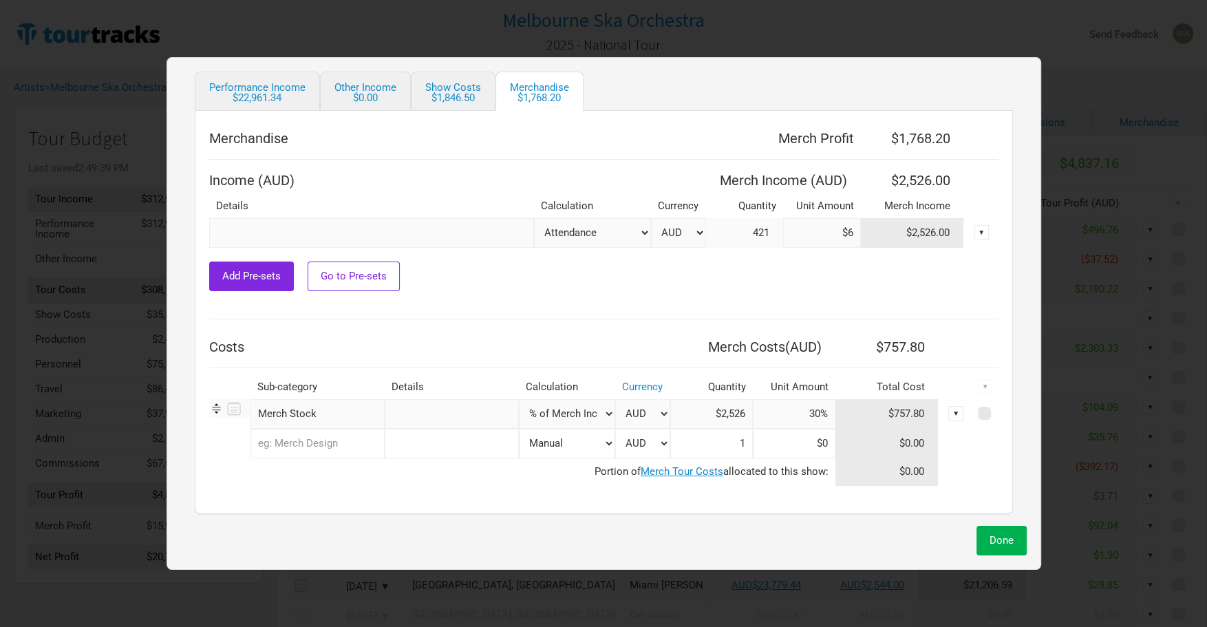
drag, startPoint x: 803, startPoint y: 414, endPoint x: 795, endPoint y: 413, distance: 8.3
click at [795, 413] on input "30%" at bounding box center [794, 414] width 83 height 30
type input "40%"
click at [768, 352] on th "Merch Costs ( AUD )" at bounding box center [752, 347] width 165 height 28
click at [997, 558] on div "[DATE] Last saved 2:49:39 PM Unsaved [GEOGRAPHIC_DATA], [GEOGRAPHIC_DATA] [GEOG…" at bounding box center [604, 313] width 875 height 513
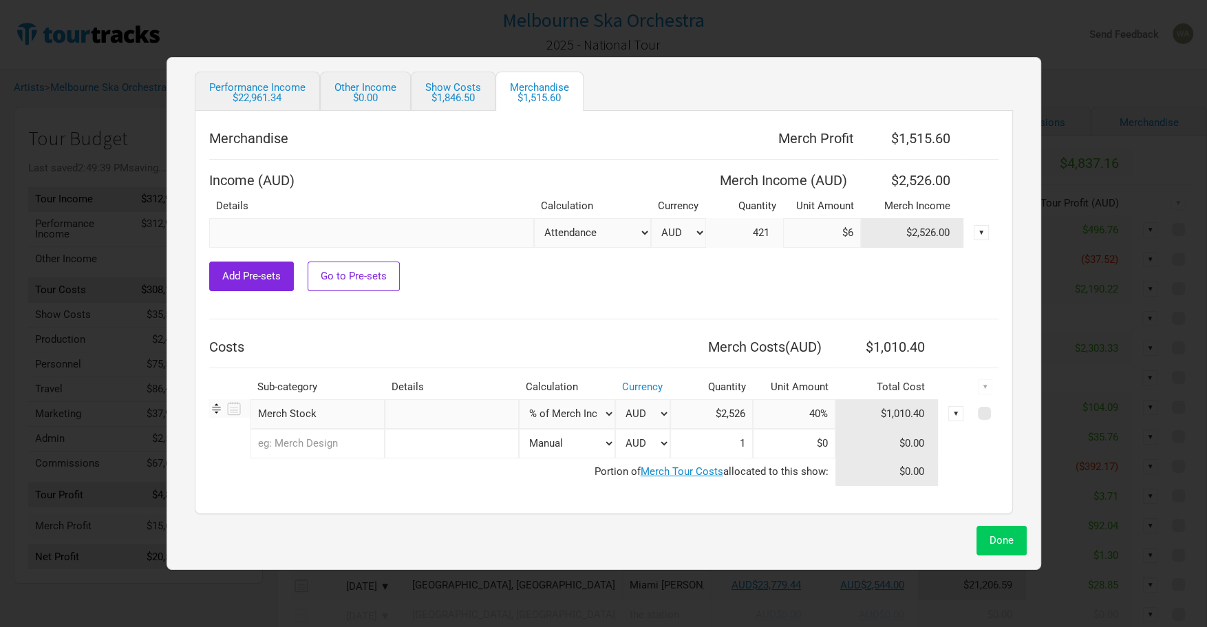
click at [995, 542] on span "Done" at bounding box center [1002, 540] width 24 height 12
